Goal: Check status: Check status

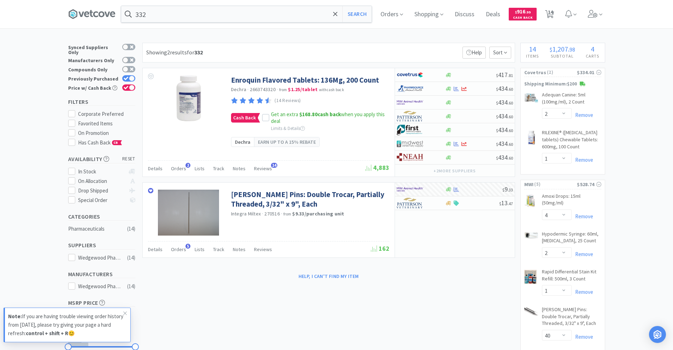
select select "2"
select select "1"
select select "4"
select select "2"
select select "1"
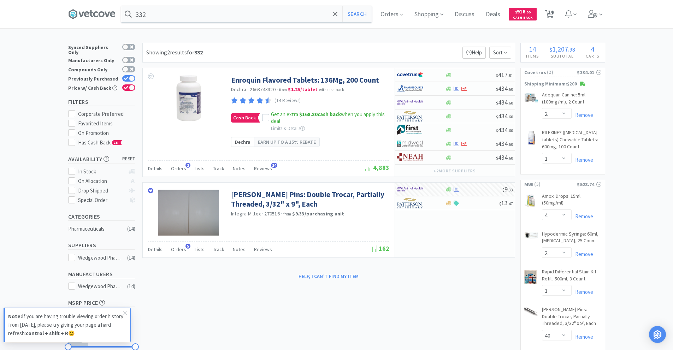
select select "40"
select select "2"
select select "8"
select select "24"
select select "20"
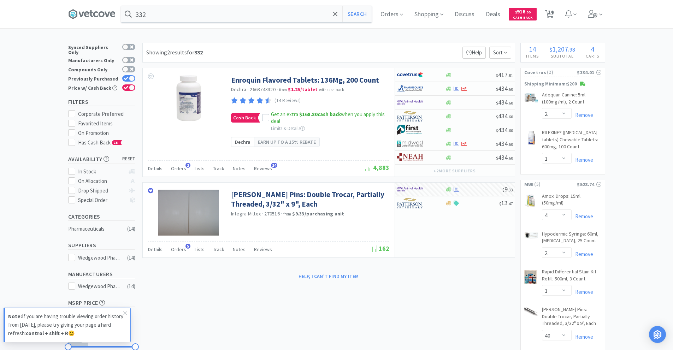
select select "2"
select select "3"
select select "20"
select select "2"
click at [393, 13] on span "Orders" at bounding box center [392, 14] width 28 height 28
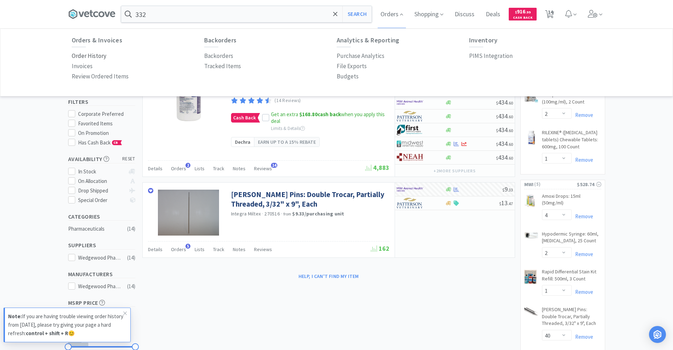
click at [82, 56] on p "Order History" at bounding box center [89, 56] width 35 height 10
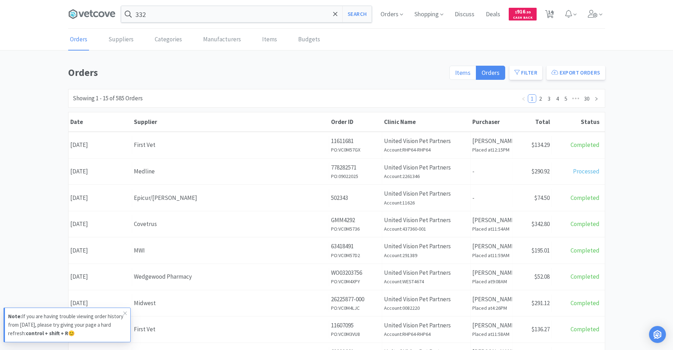
click at [458, 76] on span "Items" at bounding box center [463, 73] width 16 height 8
click at [455, 75] on input "Items" at bounding box center [455, 75] width 0 height 0
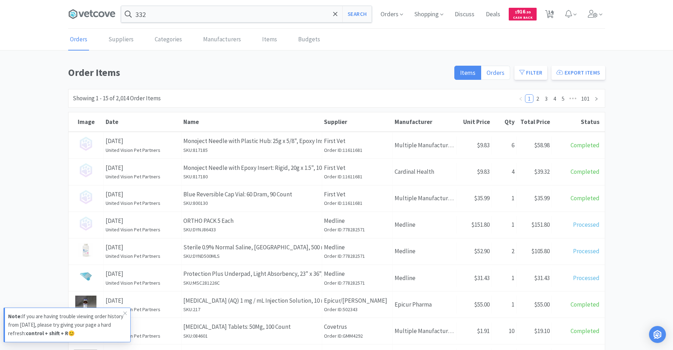
click at [497, 76] on span "Orders" at bounding box center [495, 73] width 18 height 8
click at [486, 75] on input "Orders" at bounding box center [486, 75] width 0 height 0
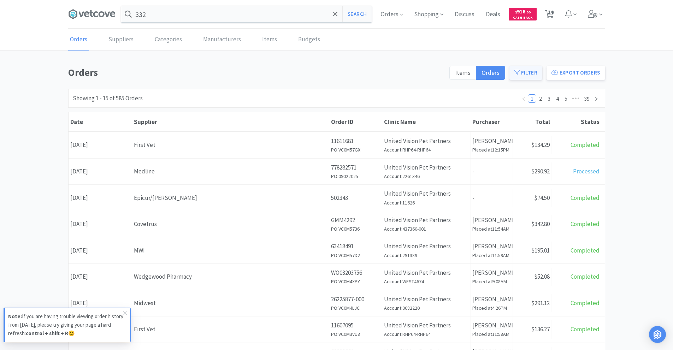
click at [525, 73] on button "Filter" at bounding box center [525, 73] width 33 height 14
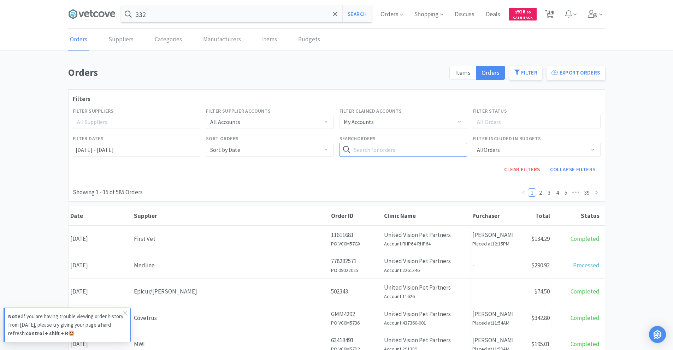
click at [391, 148] on input "text" at bounding box center [403, 150] width 128 height 14
type input "methadone"
click at [438, 143] on button "Search" at bounding box center [452, 150] width 29 height 14
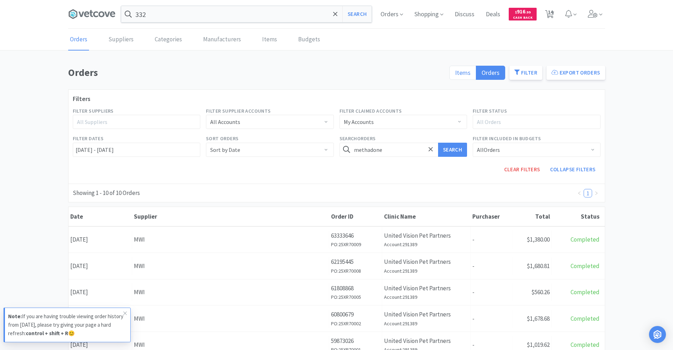
click at [461, 69] on span "Items" at bounding box center [463, 73] width 16 height 8
click at [455, 75] on input "Items" at bounding box center [455, 75] width 0 height 0
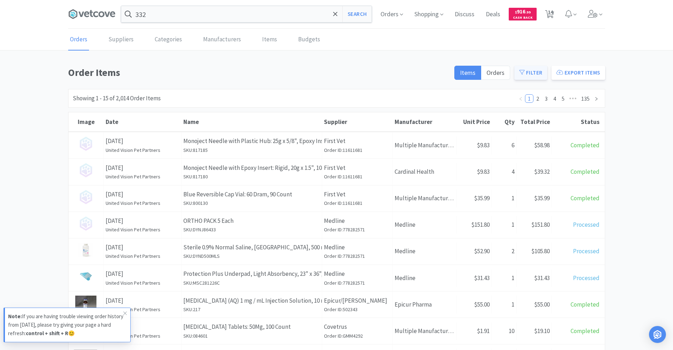
click at [525, 70] on icon at bounding box center [521, 72] width 5 height 5
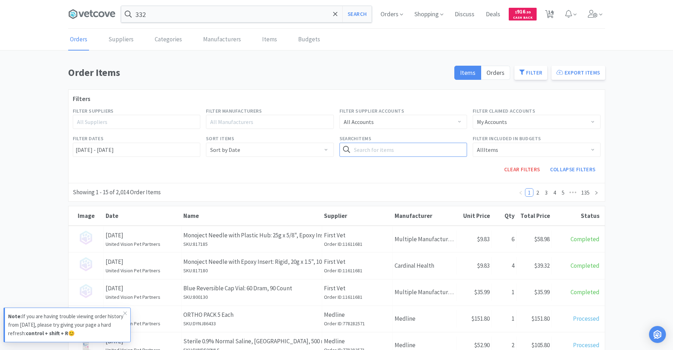
click at [403, 150] on input "text" at bounding box center [403, 150] width 128 height 14
type input "methadone"
click at [438, 143] on button "Search" at bounding box center [452, 150] width 29 height 14
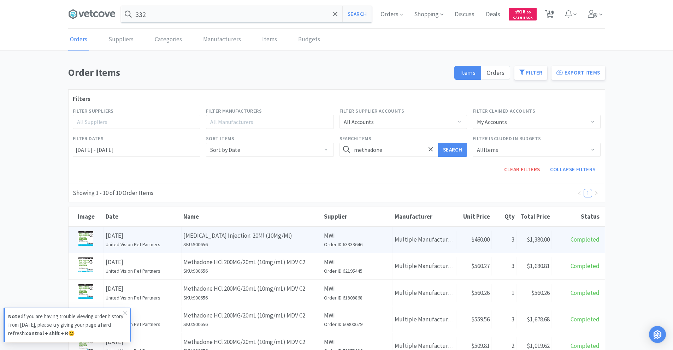
click at [289, 242] on h6 "SKU: 900656" at bounding box center [251, 245] width 137 height 8
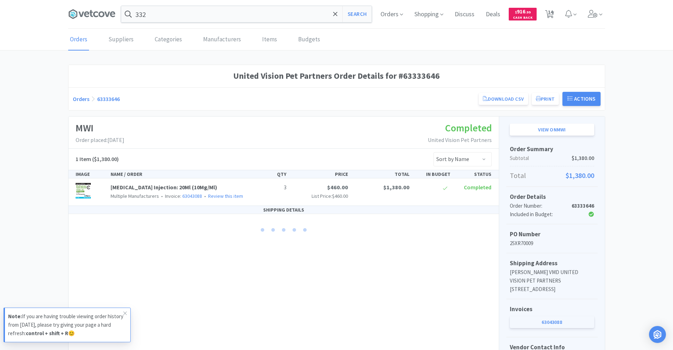
click at [536, 322] on link "63043088" at bounding box center [552, 322] width 84 height 12
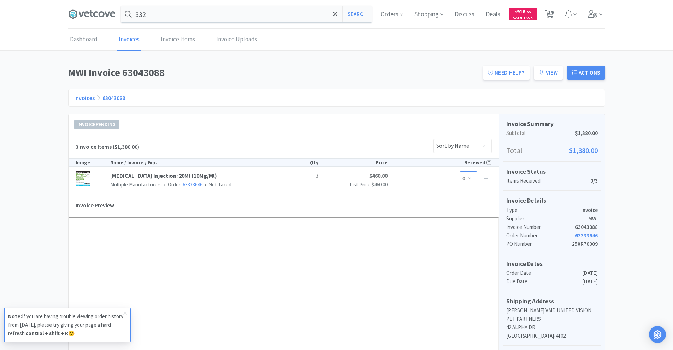
click at [468, 178] on select "0 1 2 3" at bounding box center [469, 178] width 18 height 14
click at [460, 171] on select "0 1 2 3" at bounding box center [469, 178] width 18 height 14
select select "3"
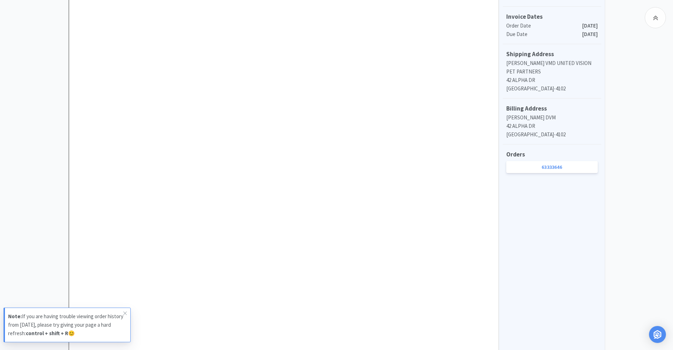
scroll to position [360, 0]
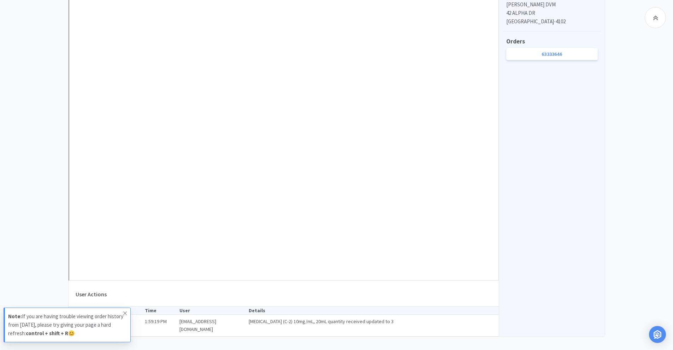
click at [128, 313] on span at bounding box center [125, 313] width 10 height 11
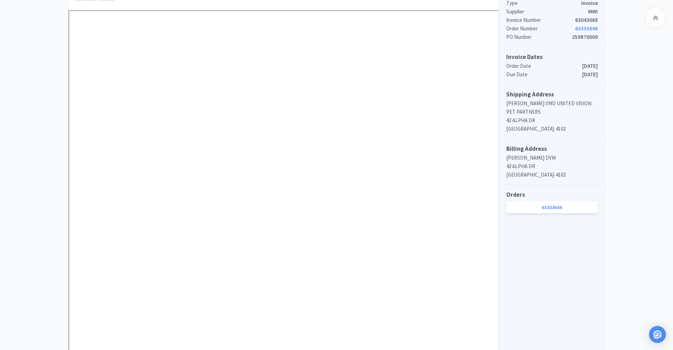
scroll to position [212, 0]
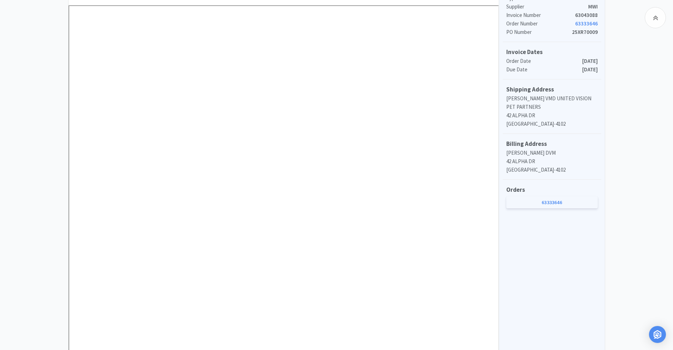
click at [573, 202] on link "63333646" at bounding box center [551, 202] width 91 height 12
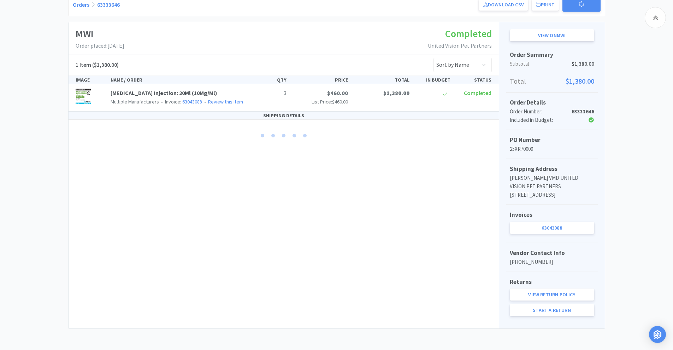
scroll to position [94, 0]
click at [546, 34] on link "View on MWI" at bounding box center [552, 35] width 84 height 12
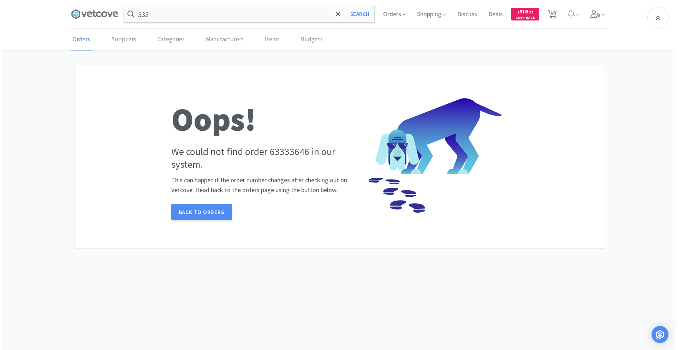
scroll to position [0, 0]
select select "3"
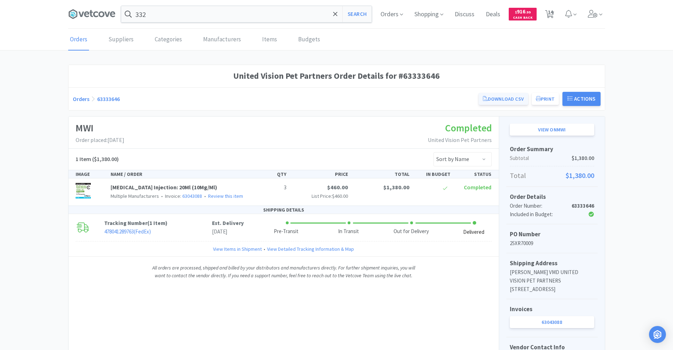
click at [516, 101] on link "Download CSV" at bounding box center [503, 99] width 49 height 12
click at [288, 15] on input "332" at bounding box center [246, 14] width 250 height 16
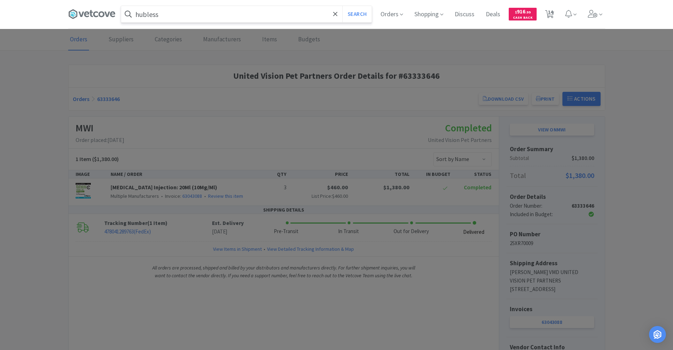
type input "hubless"
click at [342, 6] on button "Search" at bounding box center [356, 14] width 29 height 16
select select "2"
select select "1"
select select "4"
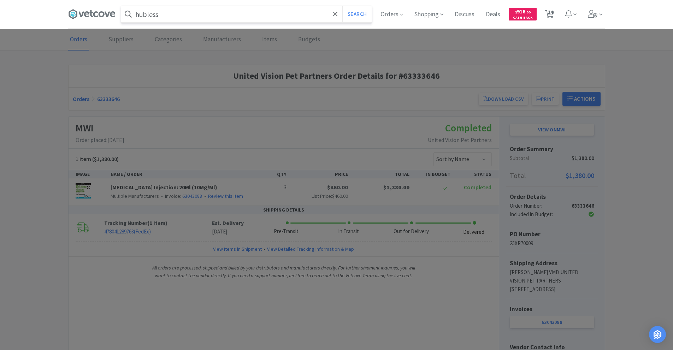
select select "2"
select select "1"
select select "40"
select select "2"
select select "8"
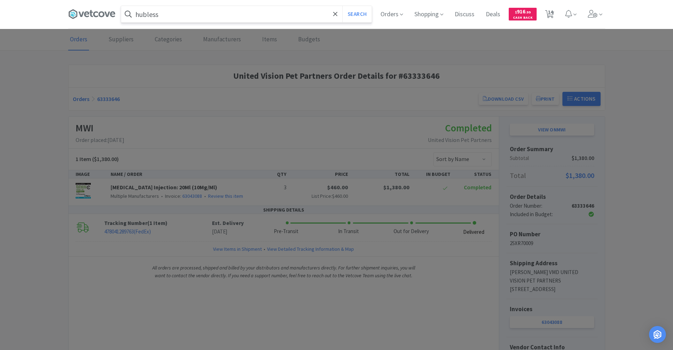
select select "24"
select select "20"
select select "2"
select select "3"
select select "20"
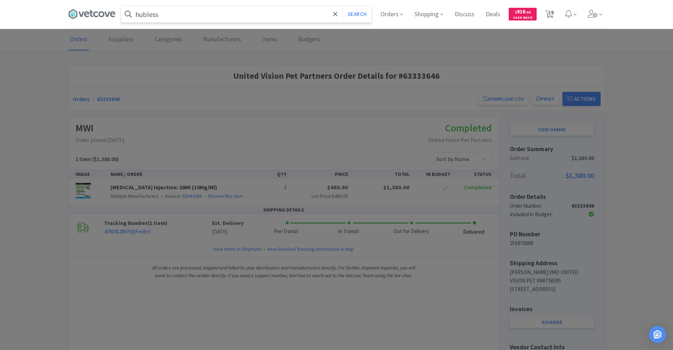
select select "2"
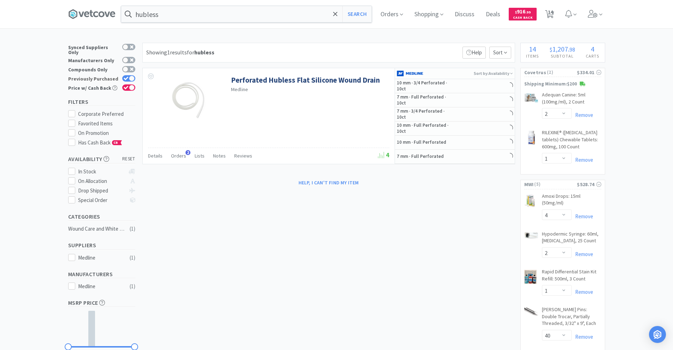
click at [132, 76] on div at bounding box center [132, 79] width 6 height 6
checkbox input "false"
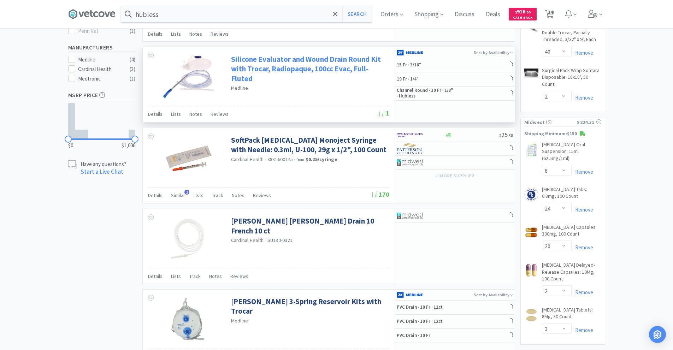
scroll to position [318, 0]
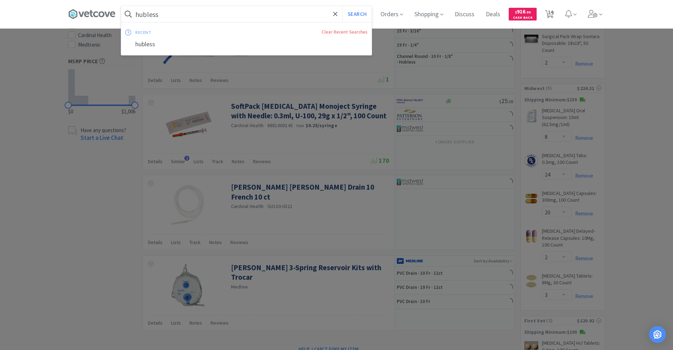
click at [224, 17] on input "hubless" at bounding box center [246, 14] width 250 height 16
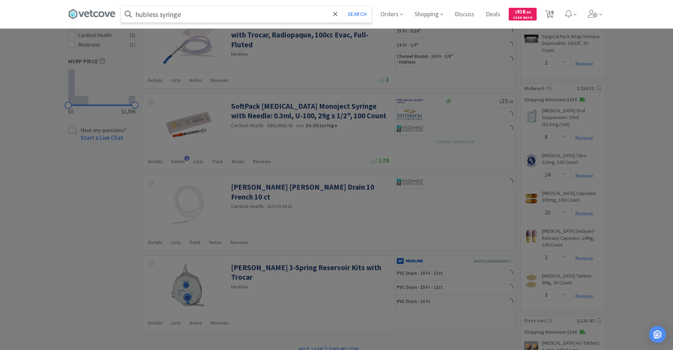
type input "hubless syringe"
click at [342, 6] on button "Search" at bounding box center [356, 14] width 29 height 16
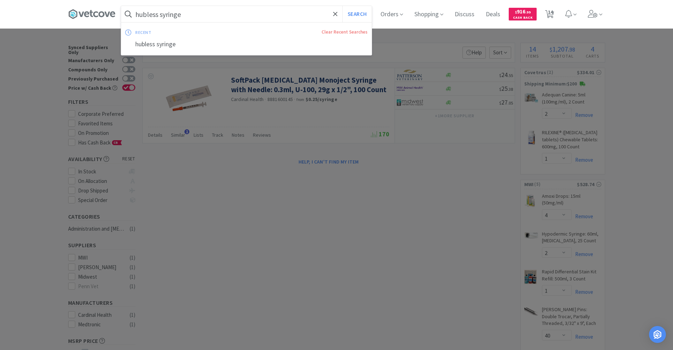
click at [224, 17] on input "hubless syringe" at bounding box center [246, 14] width 250 height 16
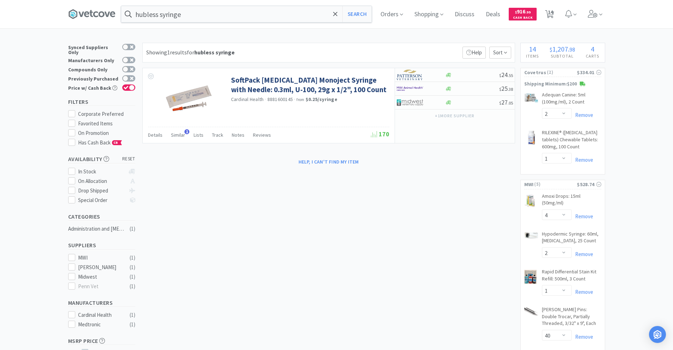
click at [431, 211] on div at bounding box center [336, 175] width 673 height 350
click at [388, 19] on span "Orders" at bounding box center [392, 14] width 28 height 28
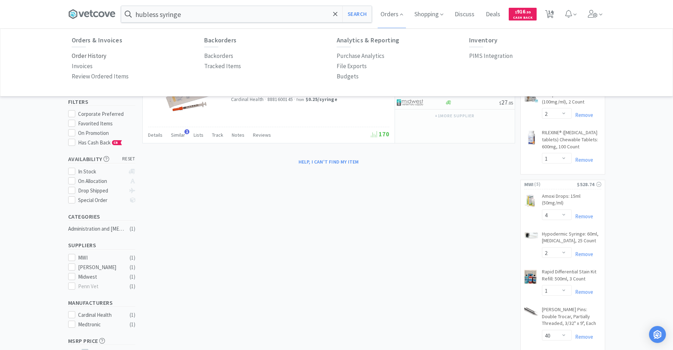
click at [90, 56] on p "Order History" at bounding box center [89, 56] width 35 height 10
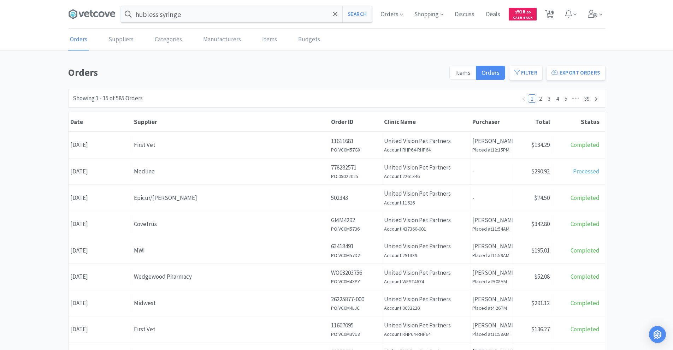
drag, startPoint x: 252, startPoint y: 65, endPoint x: 402, endPoint y: 77, distance: 151.0
click at [253, 66] on div "Orders Suppliers Categories Manufacturers Items Budgets Orders Items Orders Fil…" at bounding box center [336, 290] width 673 height 523
click at [457, 72] on span "Items" at bounding box center [463, 73] width 16 height 8
click at [455, 75] on input "Items" at bounding box center [455, 75] width 0 height 0
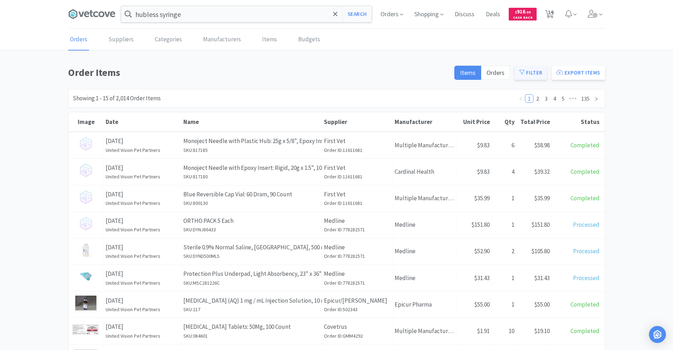
drag, startPoint x: 541, startPoint y: 71, endPoint x: 542, endPoint y: 76, distance: 5.0
click at [541, 73] on button "Filter" at bounding box center [530, 73] width 33 height 14
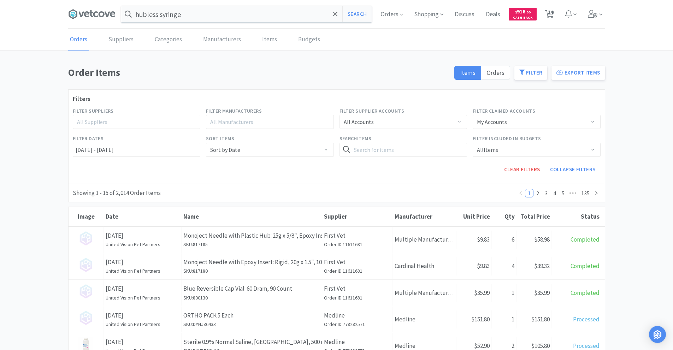
click at [410, 79] on h1 "Order Items" at bounding box center [259, 73] width 382 height 16
click at [378, 151] on input "text" at bounding box center [403, 150] width 128 height 14
type input "methadone"
click at [438, 143] on button "Search" at bounding box center [452, 150] width 29 height 14
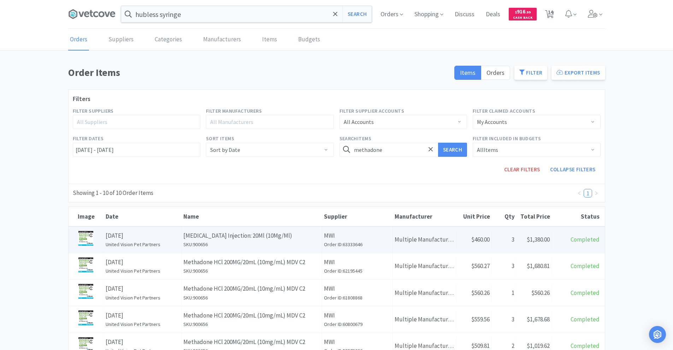
click at [290, 229] on div "Name [MEDICAL_DATA] Injection: 20Ml (10Mg/Ml) SKU: 900656" at bounding box center [252, 240] width 141 height 26
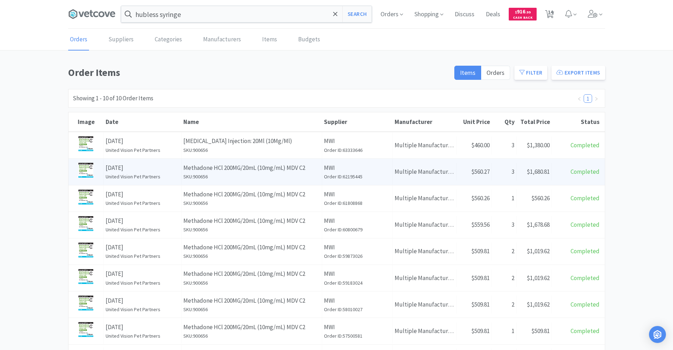
click at [301, 175] on h6 "SKU: 900656" at bounding box center [251, 177] width 137 height 8
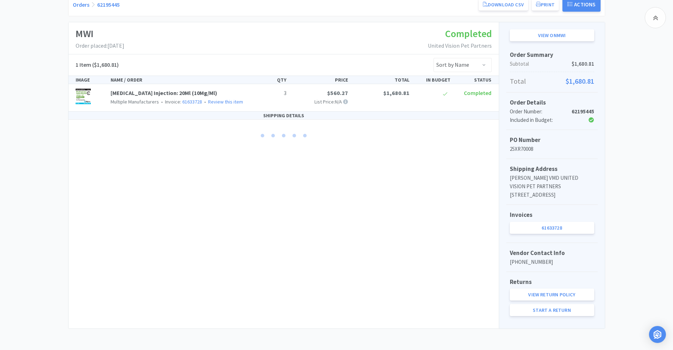
scroll to position [59, 0]
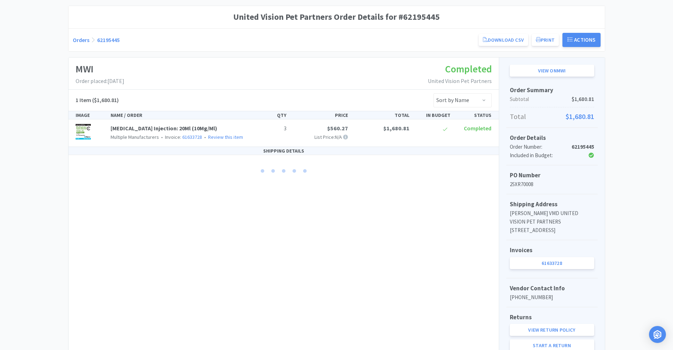
click at [551, 264] on link "61633728" at bounding box center [552, 263] width 84 height 12
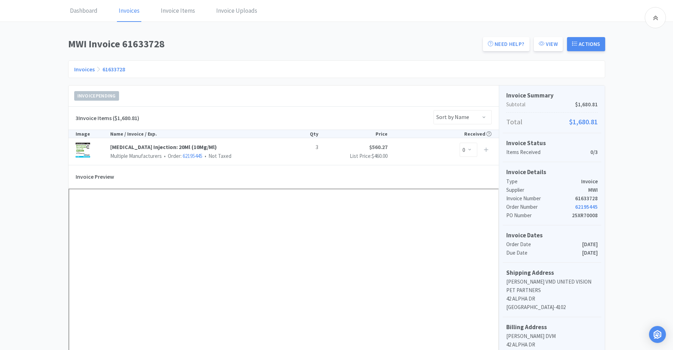
scroll to position [106, 0]
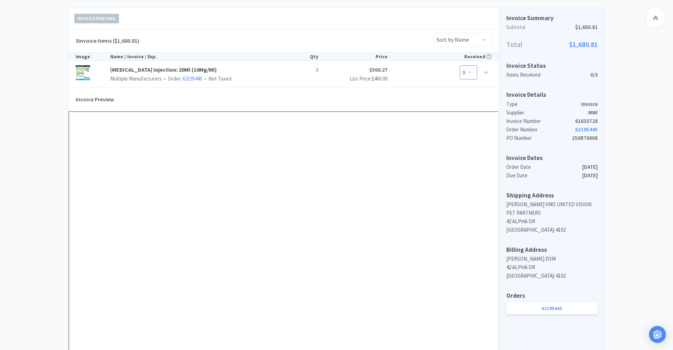
click at [471, 75] on select "0 1 2 3" at bounding box center [469, 72] width 18 height 14
drag, startPoint x: 395, startPoint y: 99, endPoint x: 397, endPoint y: 102, distance: 3.8
click at [395, 99] on div "Invoice Preview" at bounding box center [284, 99] width 430 height 23
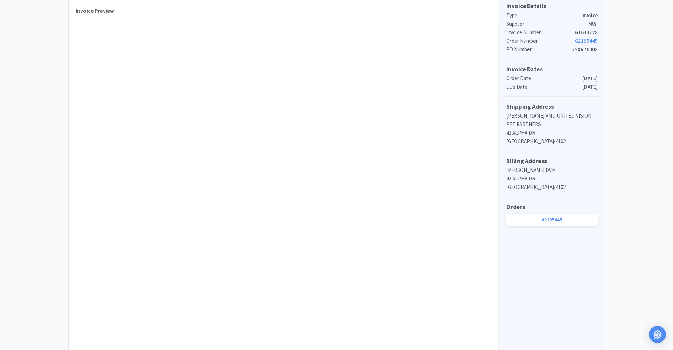
scroll to position [67, 0]
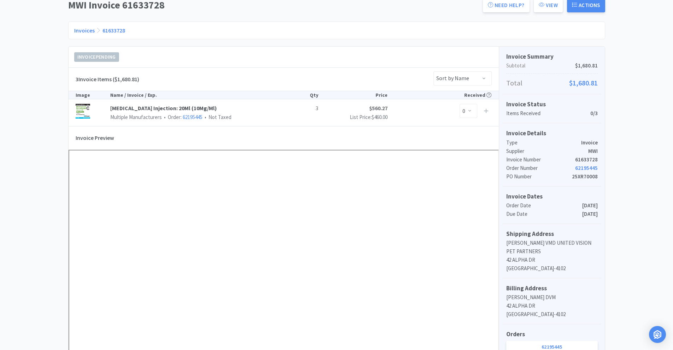
click at [618, 148] on div "Dashboard Invoices Invoice Items Invoice Uploads MWI Invoice 61633728 Need Help…" at bounding box center [336, 268] width 673 height 615
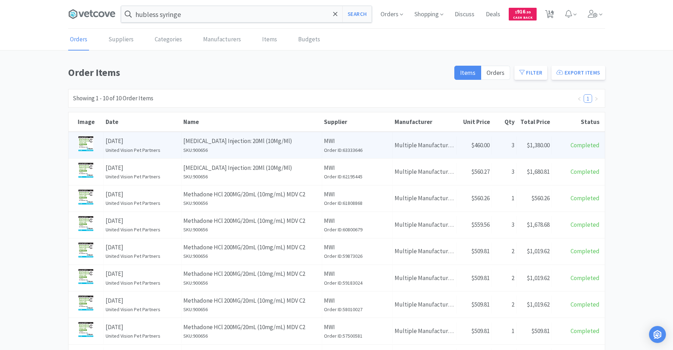
click at [203, 143] on p "[MEDICAL_DATA] Injection: 20Ml (10Mg/Ml)" at bounding box center [251, 141] width 137 height 10
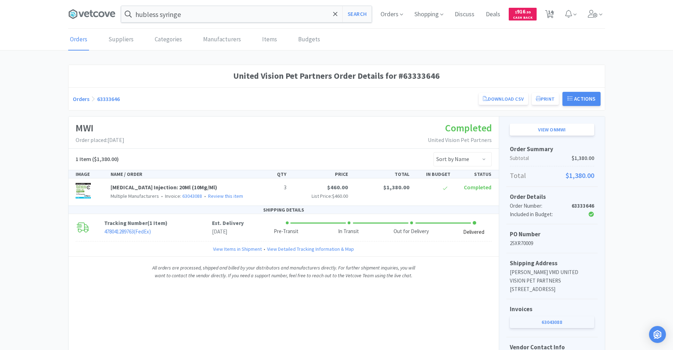
click at [536, 320] on link "63043088" at bounding box center [552, 322] width 84 height 12
select select "3"
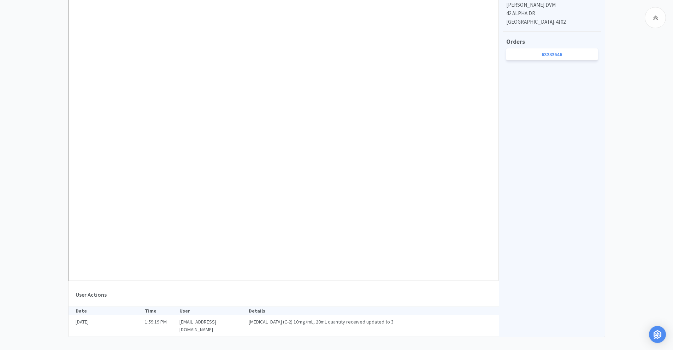
scroll to position [360, 0]
drag, startPoint x: 211, startPoint y: 322, endPoint x: 181, endPoint y: 325, distance: 29.8
click at [181, 325] on p "[EMAIL_ADDRESS][DOMAIN_NAME]" at bounding box center [213, 326] width 69 height 16
drag, startPoint x: 178, startPoint y: 321, endPoint x: 238, endPoint y: 325, distance: 60.9
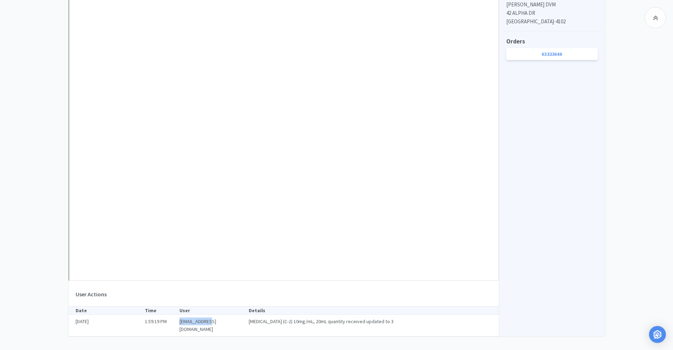
click at [238, 325] on div "[DATE] 1:59:19 PM [EMAIL_ADDRESS][DOMAIN_NAME] [MEDICAL_DATA] (C-2) 10mg/mL, 20…" at bounding box center [284, 326] width 430 height 22
click at [228, 323] on p "[EMAIL_ADDRESS][DOMAIN_NAME]" at bounding box center [213, 326] width 69 height 16
drag, startPoint x: 228, startPoint y: 324, endPoint x: 173, endPoint y: 324, distance: 55.1
click at [173, 324] on div "[DATE] 1:59:19 PM [EMAIL_ADDRESS][DOMAIN_NAME] [MEDICAL_DATA] (C-2) 10mg/mL, 20…" at bounding box center [284, 326] width 430 height 22
click at [175, 324] on p "1:59:19 PM" at bounding box center [162, 322] width 35 height 8
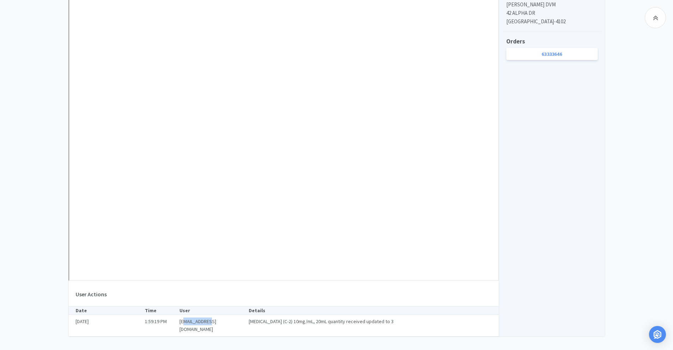
drag, startPoint x: 184, startPoint y: 319, endPoint x: 222, endPoint y: 320, distance: 37.4
click at [222, 320] on p "[EMAIL_ADDRESS][DOMAIN_NAME]" at bounding box center [213, 326] width 69 height 16
click at [394, 320] on p "[MEDICAL_DATA] (C-2) 10mg/mL, 20mL quantity received updated to 3" at bounding box center [370, 322] width 243 height 8
